Goal: Information Seeking & Learning: Learn about a topic

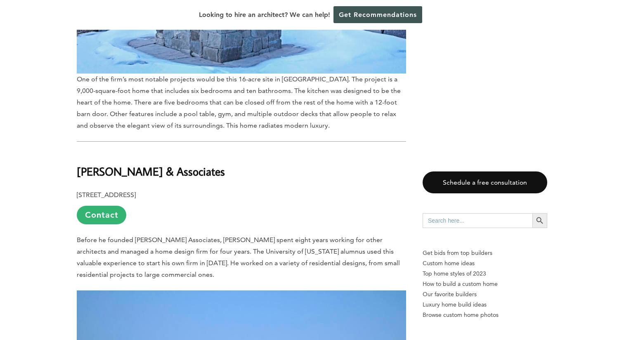
scroll to position [3380, 0]
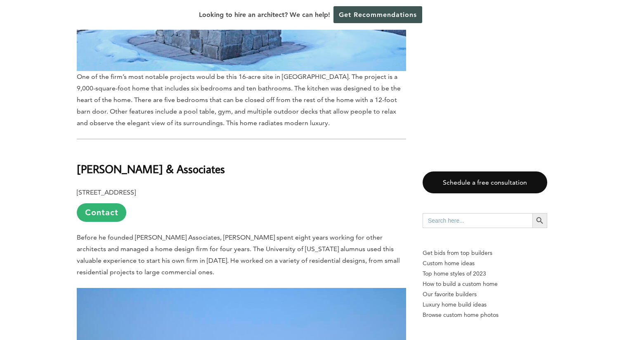
drag, startPoint x: 215, startPoint y: 130, endPoint x: 75, endPoint y: 132, distance: 140.3
copy b "[PERSON_NAME] & Associates"
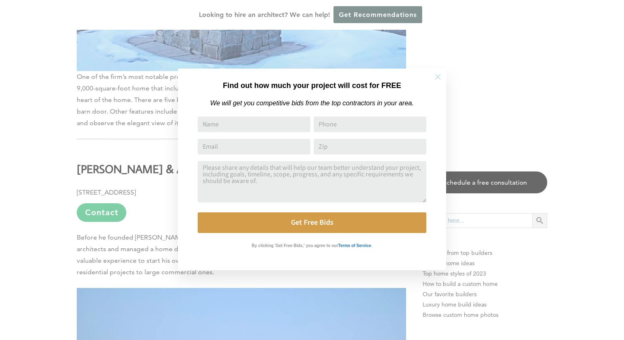
click at [440, 77] on icon at bounding box center [437, 76] width 9 height 9
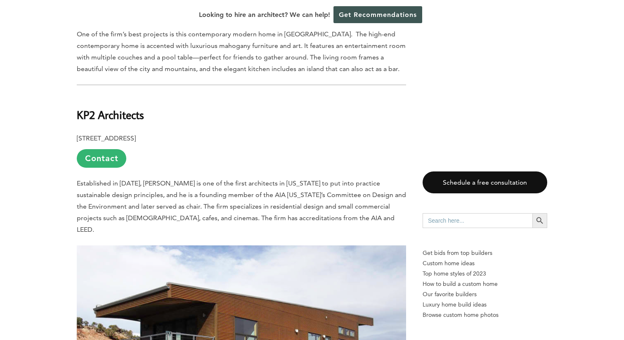
scroll to position [3863, 0]
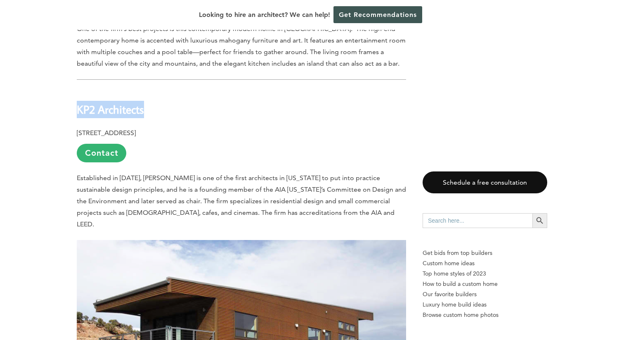
drag, startPoint x: 144, startPoint y: 72, endPoint x: 78, endPoint y: 69, distance: 67.0
click at [78, 90] on h2 "KP2 Architects" at bounding box center [241, 104] width 329 height 28
copy b "KP2 Architects"
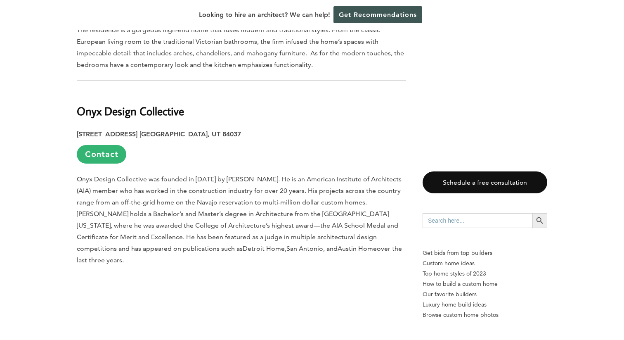
scroll to position [5698, 0]
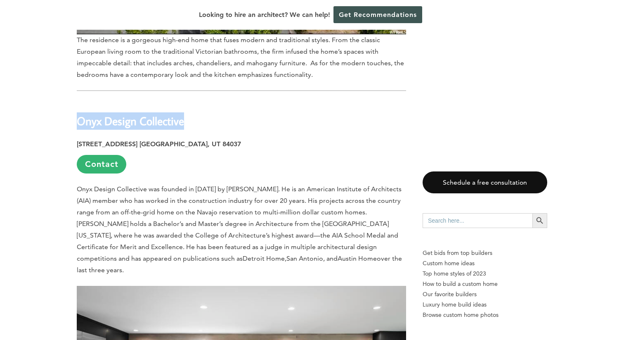
drag, startPoint x: 192, startPoint y: 43, endPoint x: 79, endPoint y: 40, distance: 112.7
click at [79, 101] on h2 "Onyx Design Collective" at bounding box center [241, 115] width 329 height 28
copy strong "Onyx Design Collective"
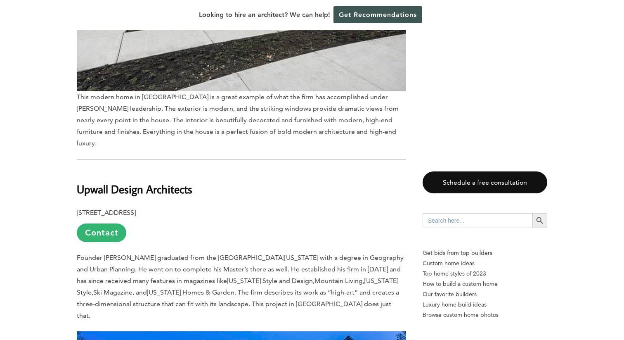
scroll to position [7558, 0]
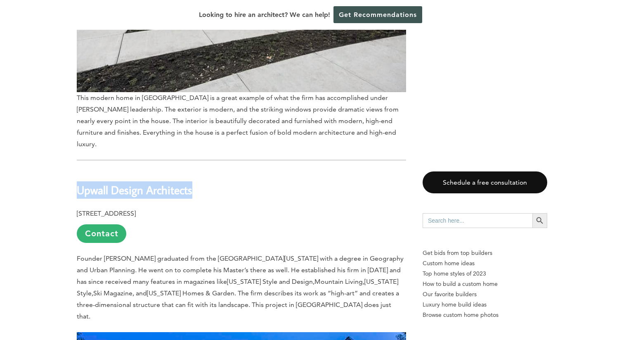
drag, startPoint x: 206, startPoint y: 69, endPoint x: 71, endPoint y: 68, distance: 134.9
copy b "Upwall Design Architects"
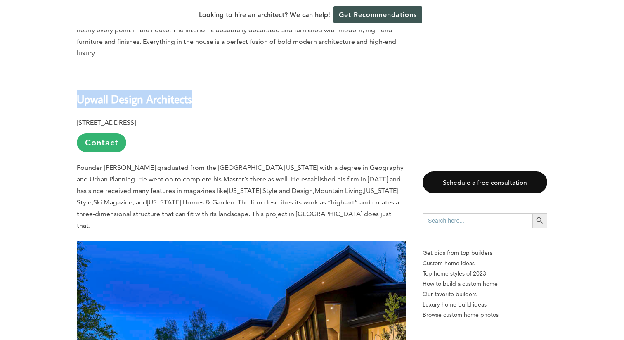
scroll to position [7657, 0]
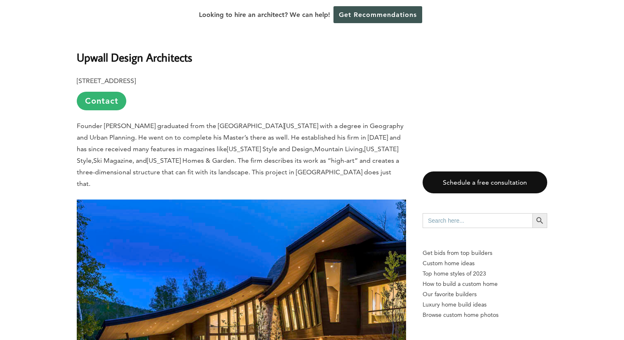
scroll to position [7697, 0]
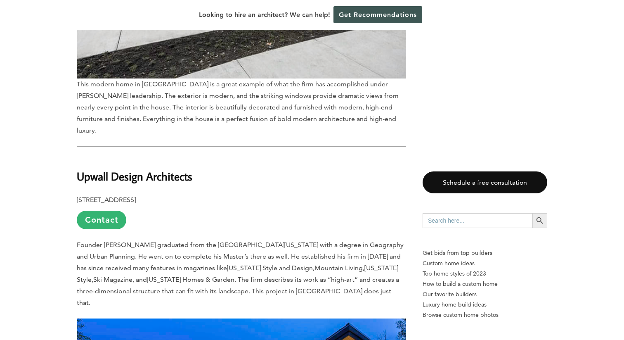
scroll to position [7566, 0]
